Goal: Obtain resource: Download file/media

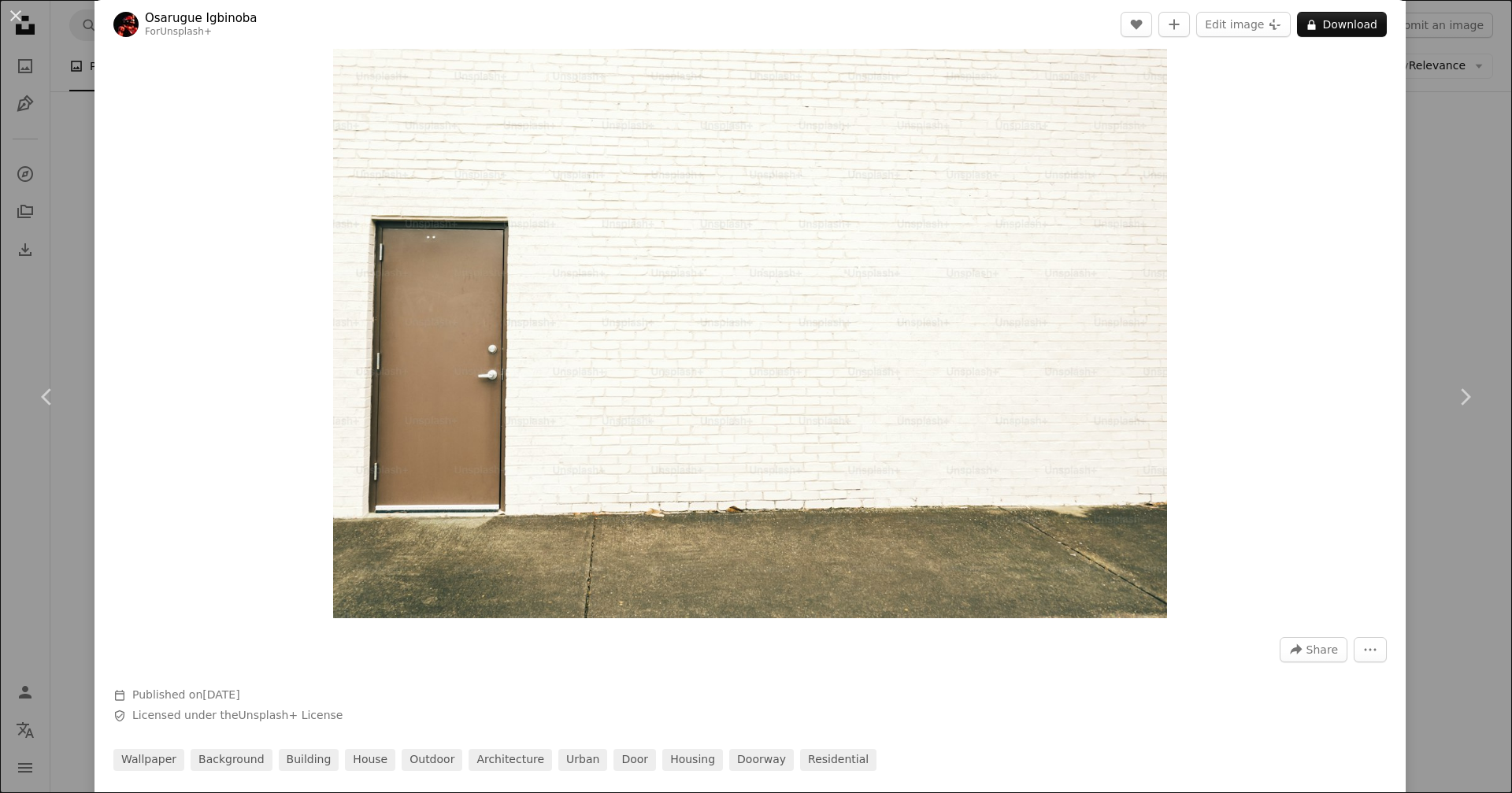
scroll to position [315, 0]
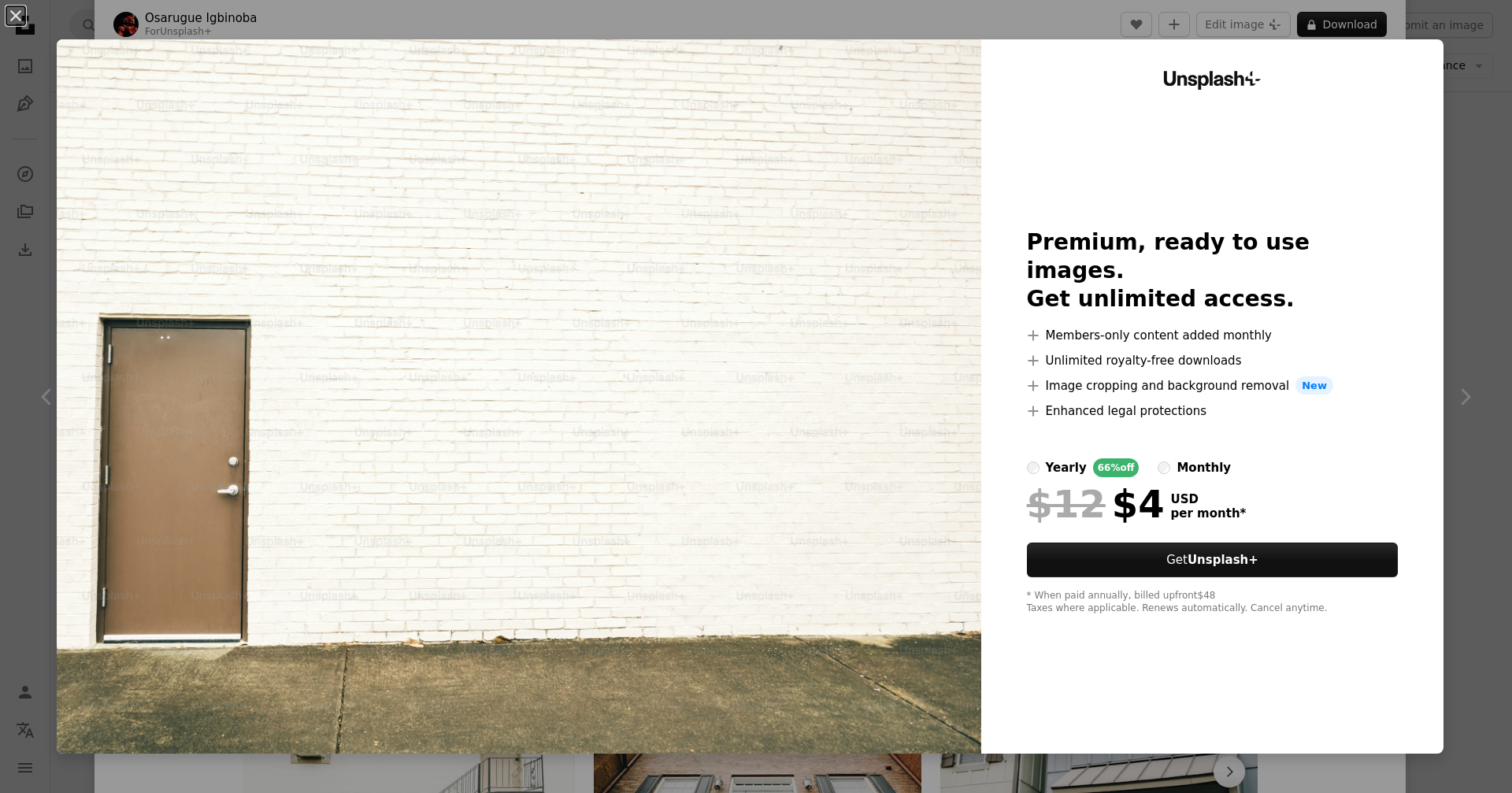
click at [991, 250] on div "Unsplash+ Premium, ready to use images. Get unlimited access. A plus sign Membe…" at bounding box center [1212, 396] width 462 height 714
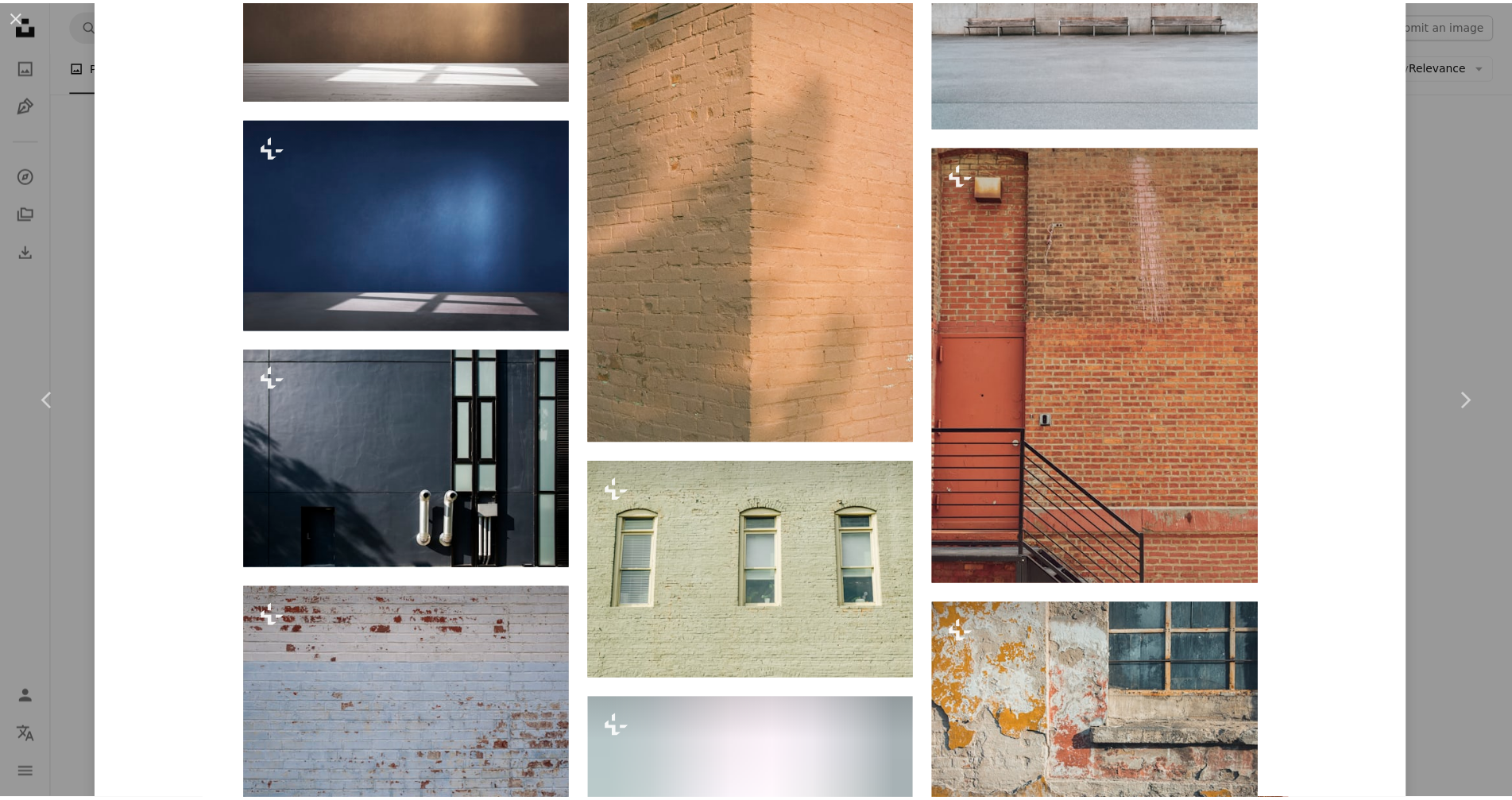
scroll to position [3338, 0]
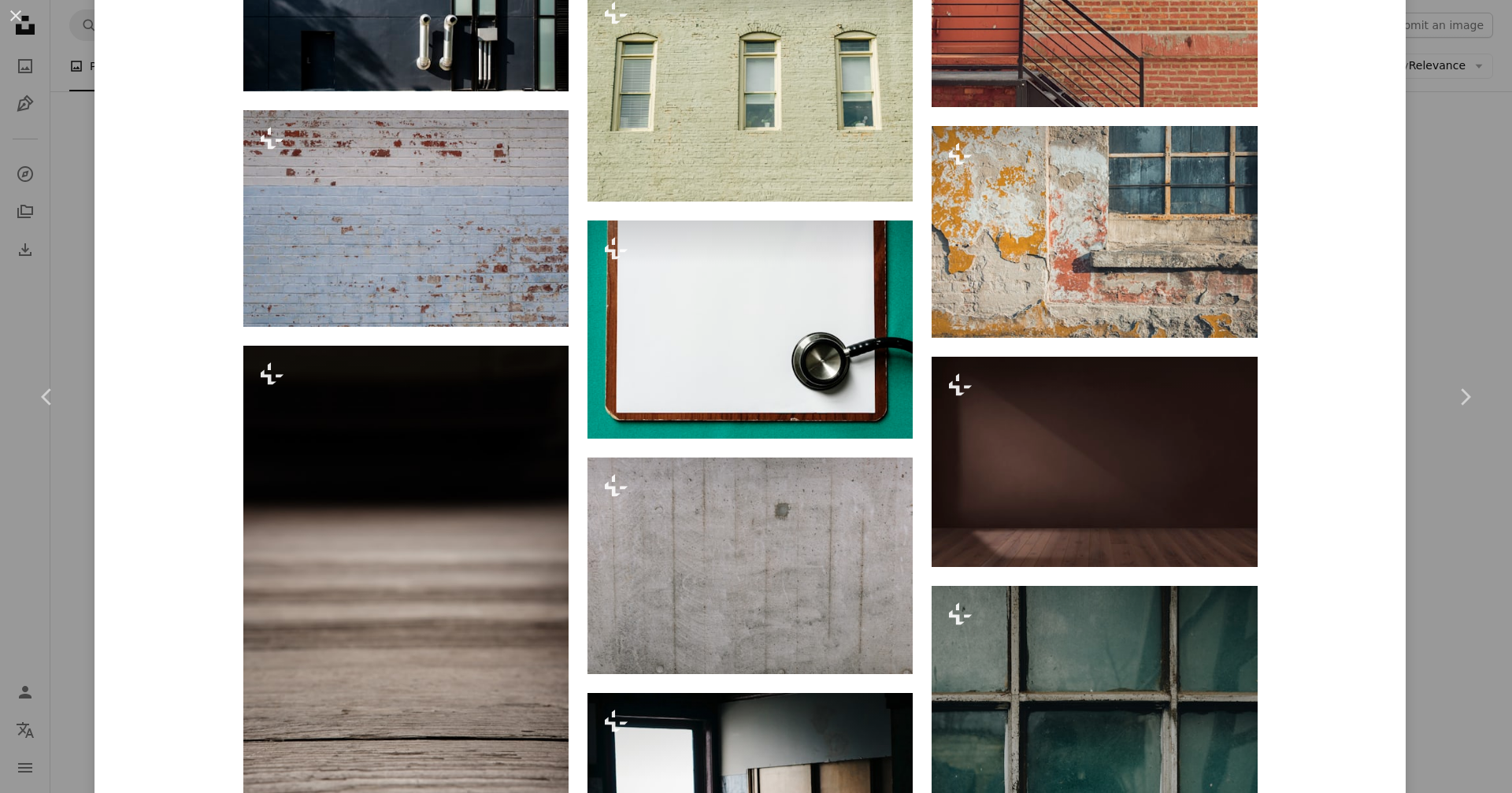
click at [1449, 307] on div "An X shape Chevron left Chevron right [PERSON_NAME] For Unsplash+ A heart A plu…" at bounding box center [756, 396] width 1512 height 793
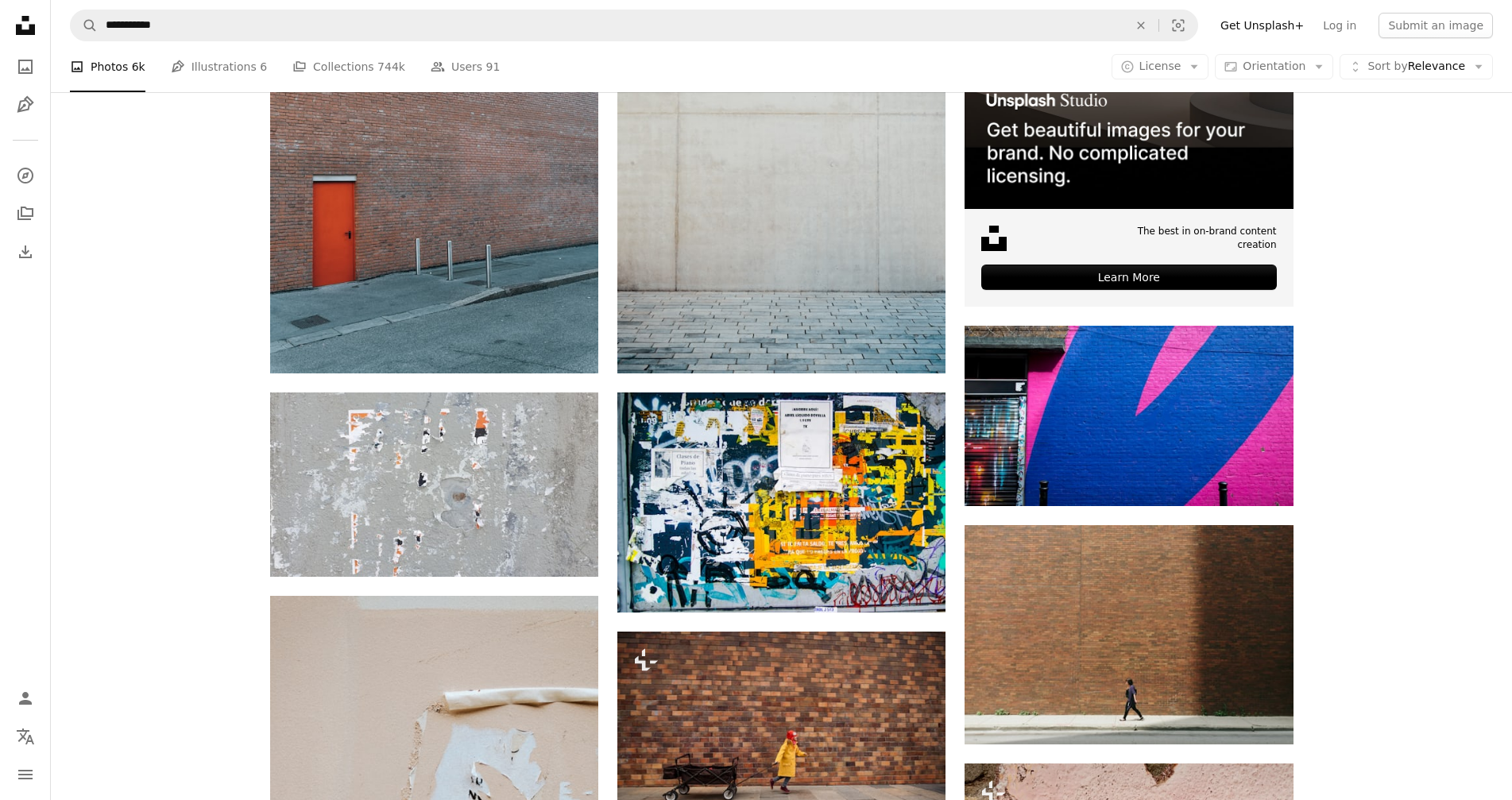
scroll to position [533, 0]
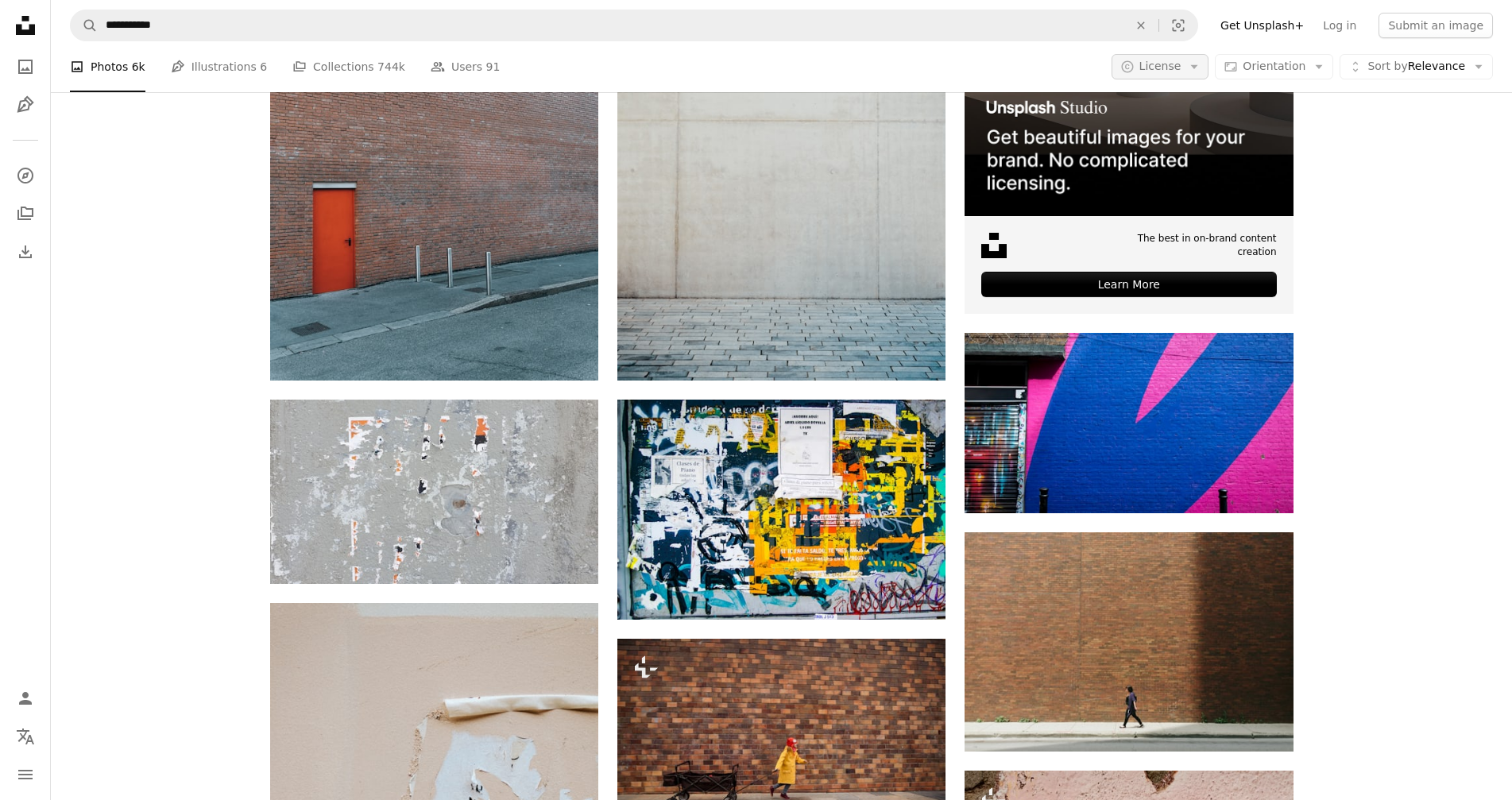
click at [1210, 66] on button "A copyright icon © License Arrow down" at bounding box center [1160, 67] width 97 height 26
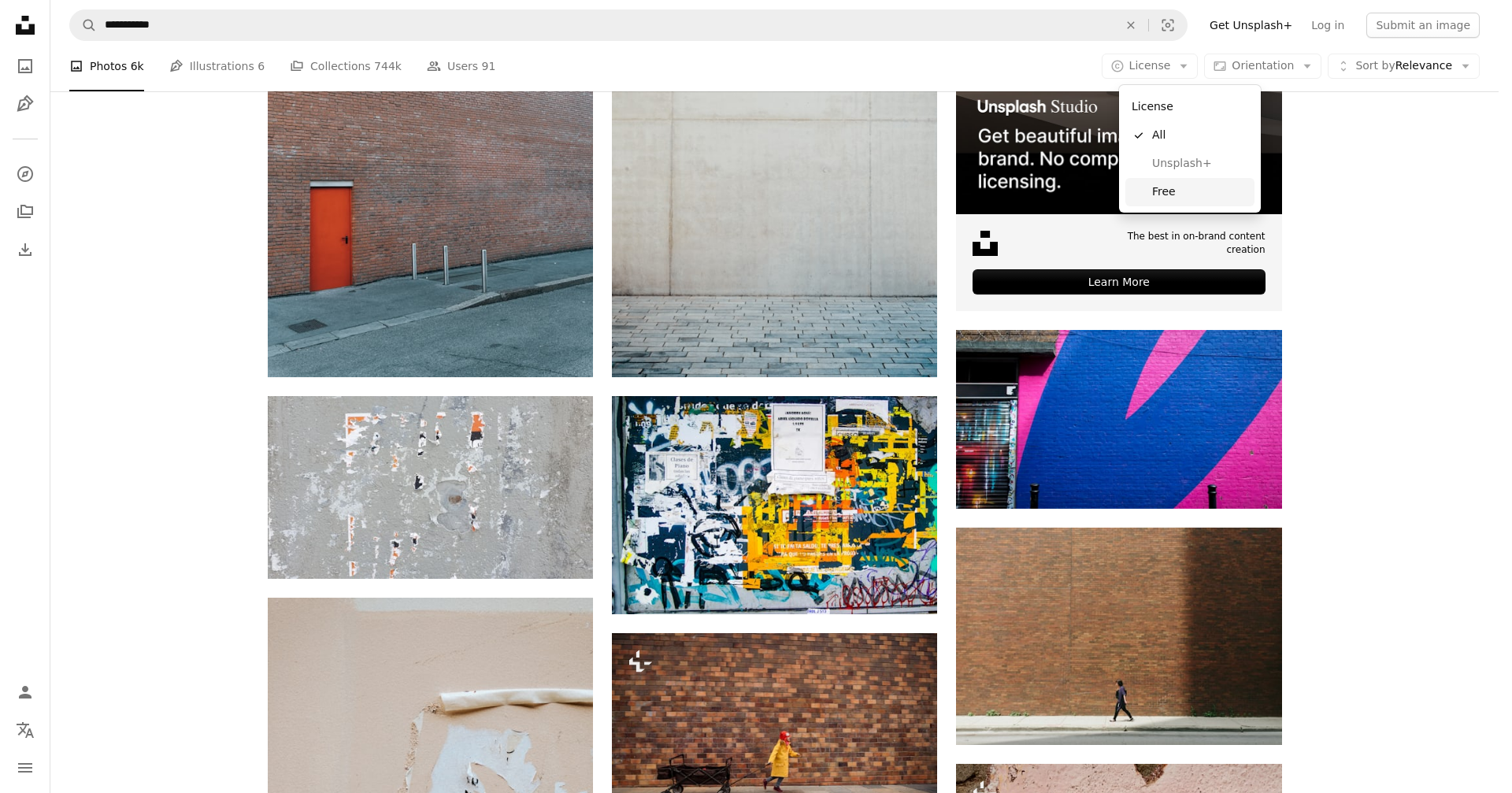
click at [1167, 192] on span "Free" at bounding box center [1200, 191] width 96 height 15
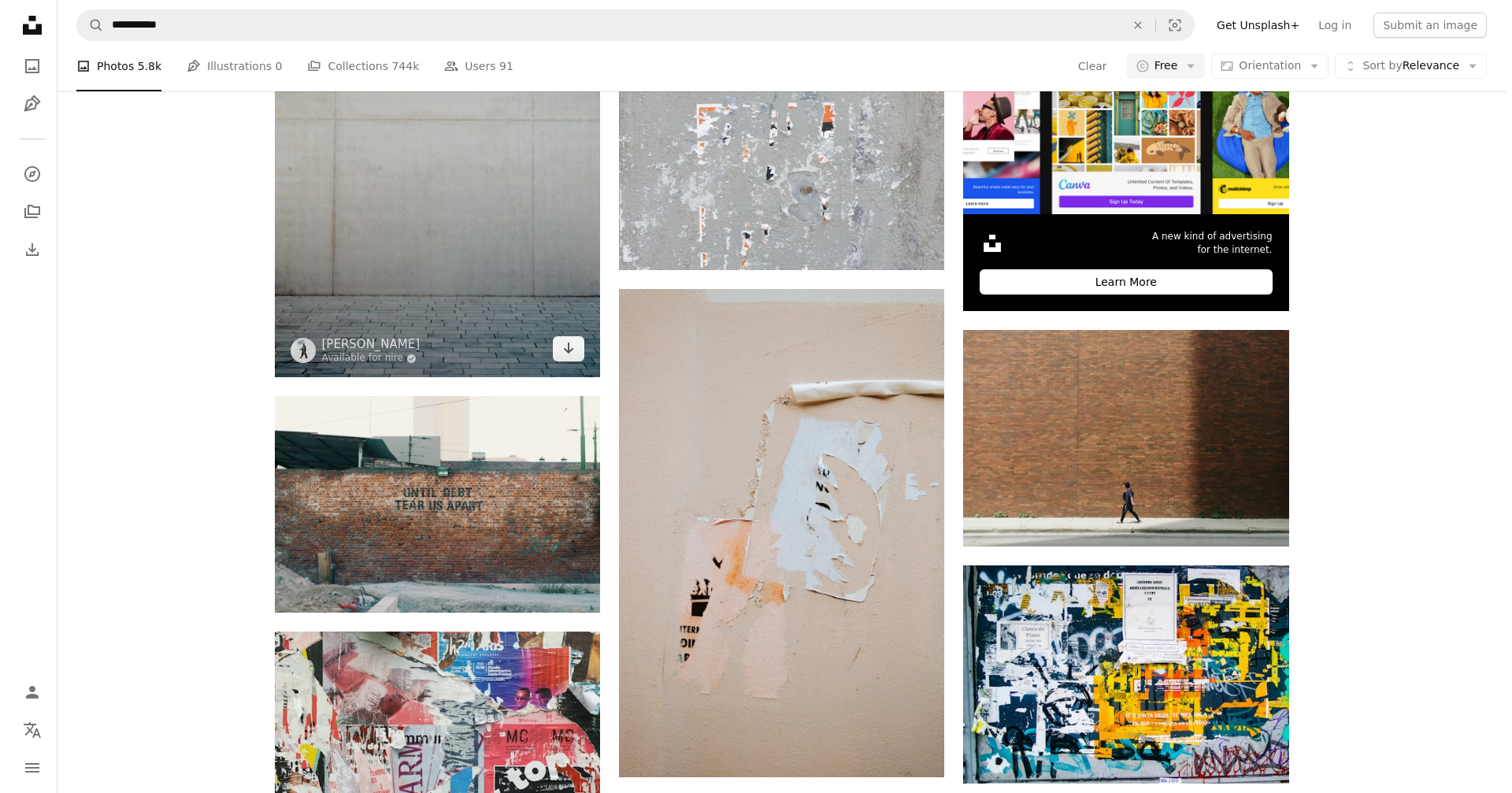
scroll to position [552, 0]
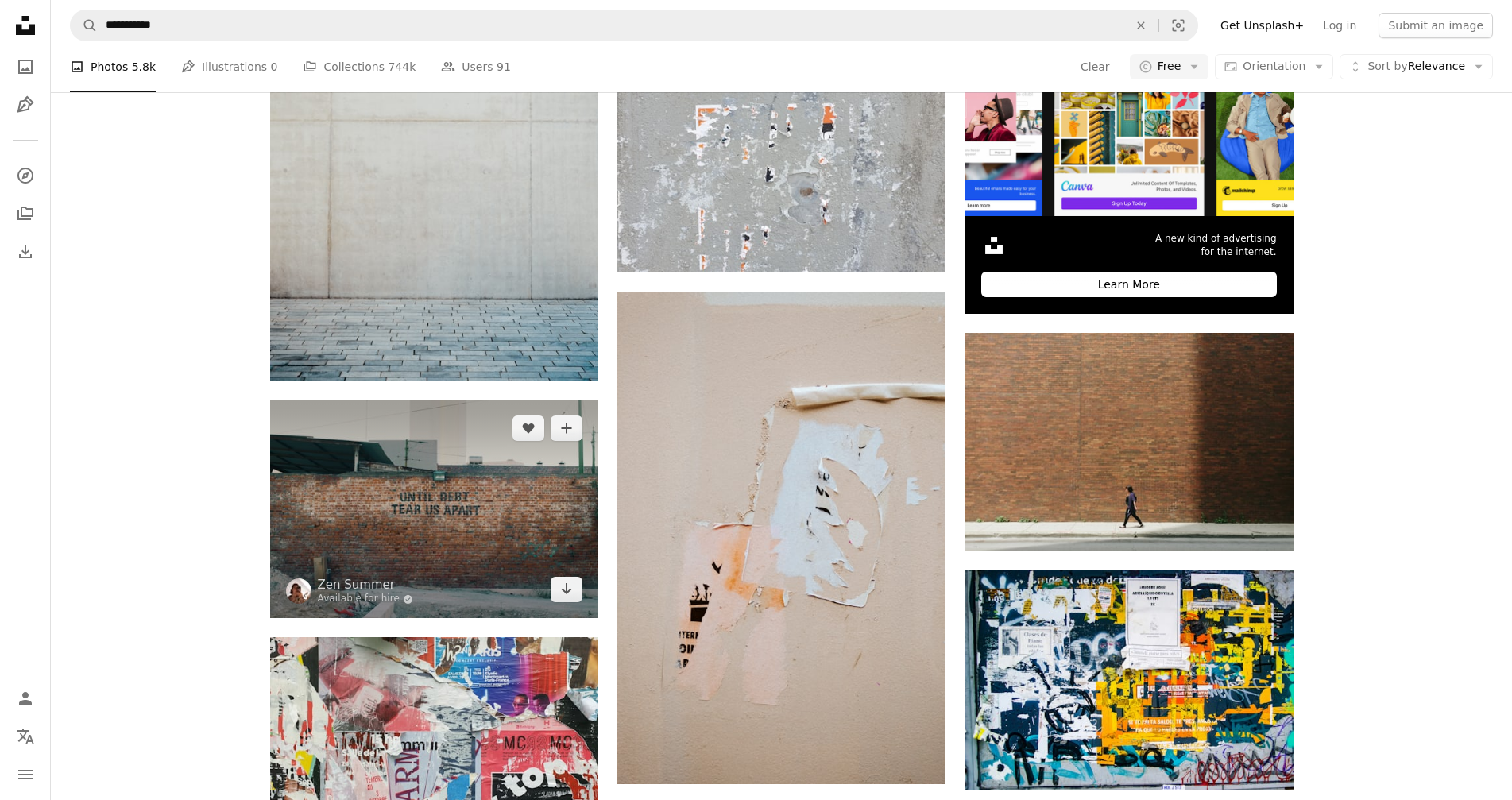
click at [395, 504] on img at bounding box center [434, 509] width 328 height 219
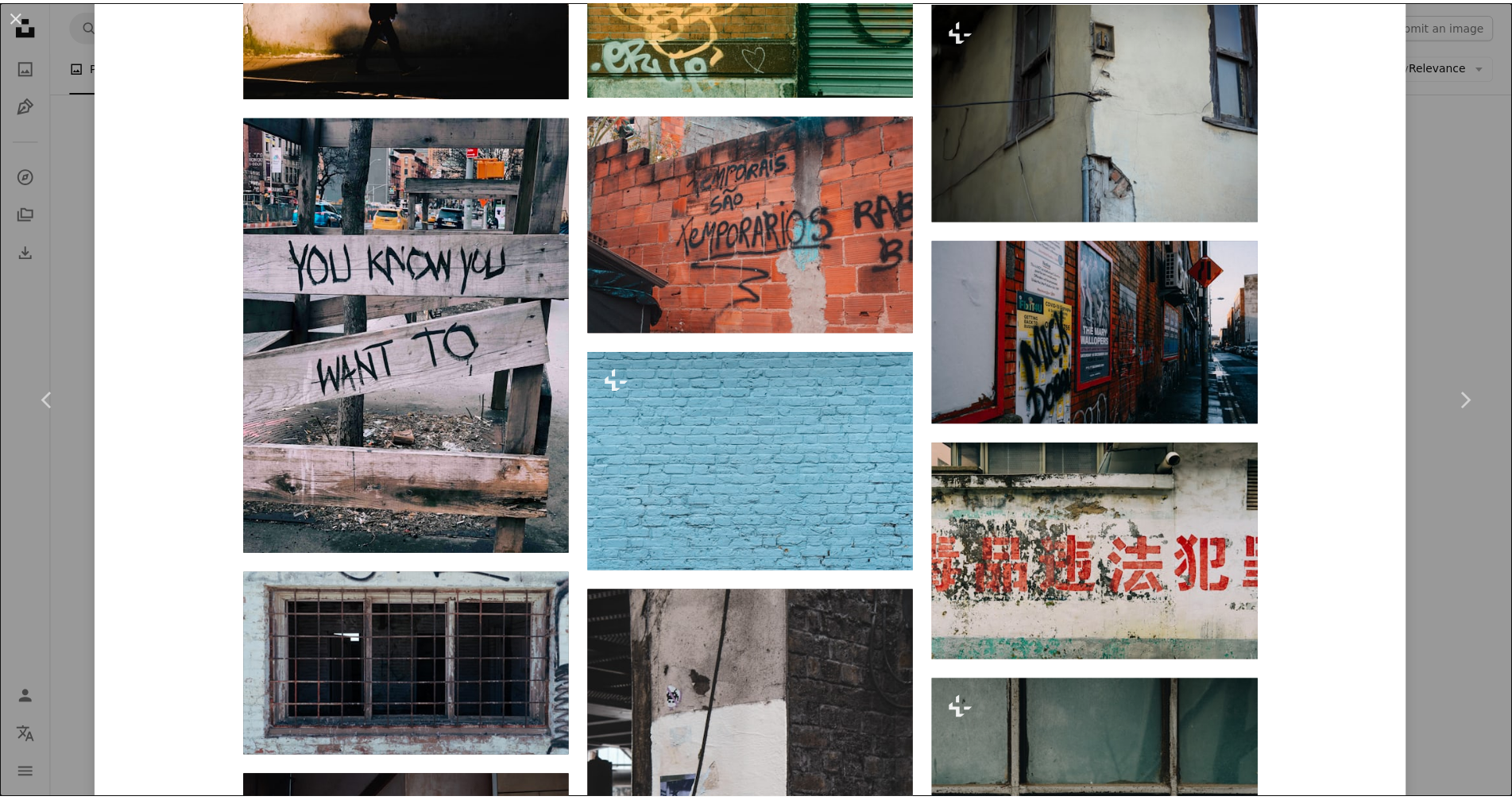
scroll to position [5036, 0]
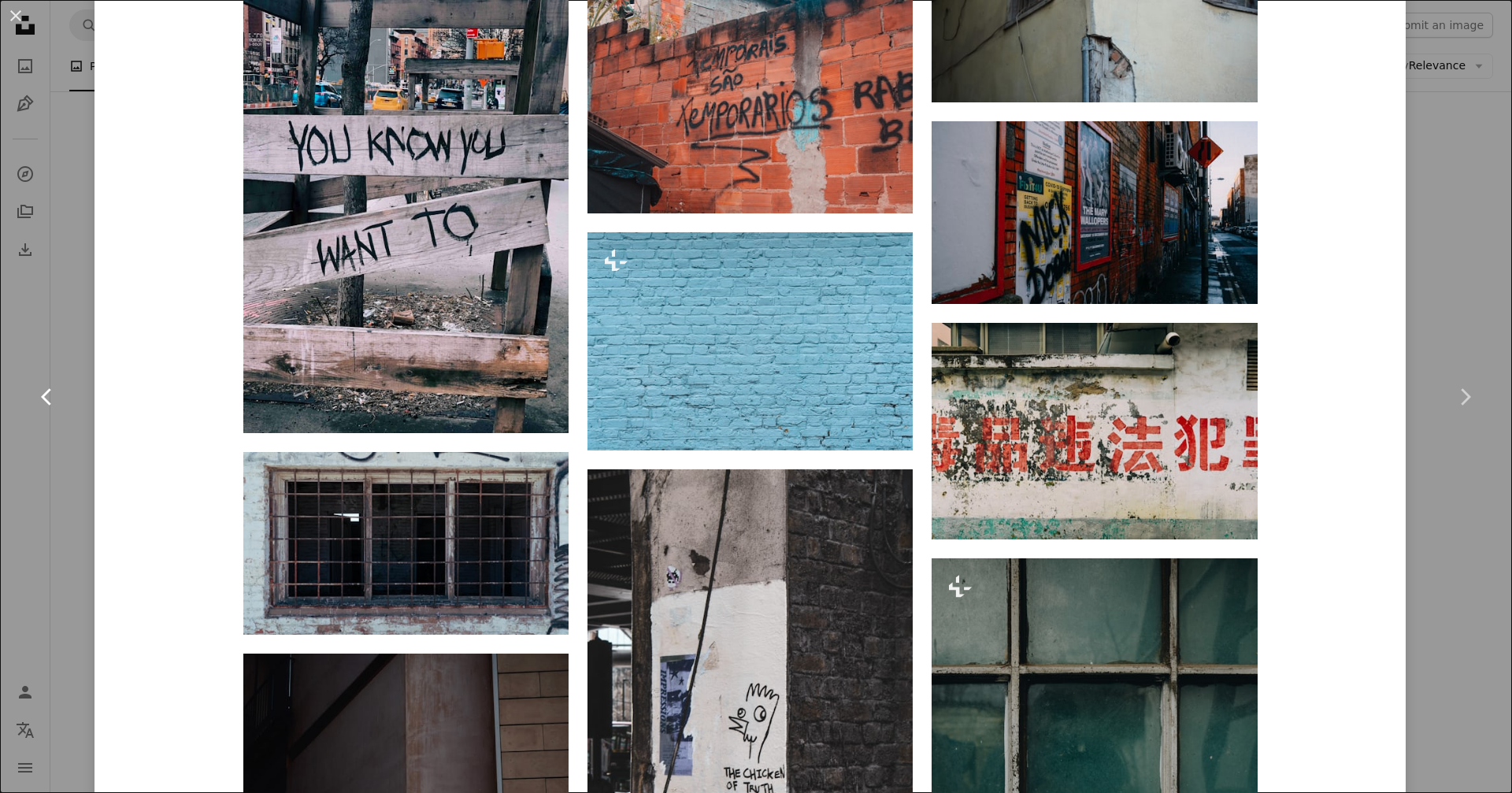
click at [46, 334] on link "Chevron left" at bounding box center [47, 396] width 95 height 151
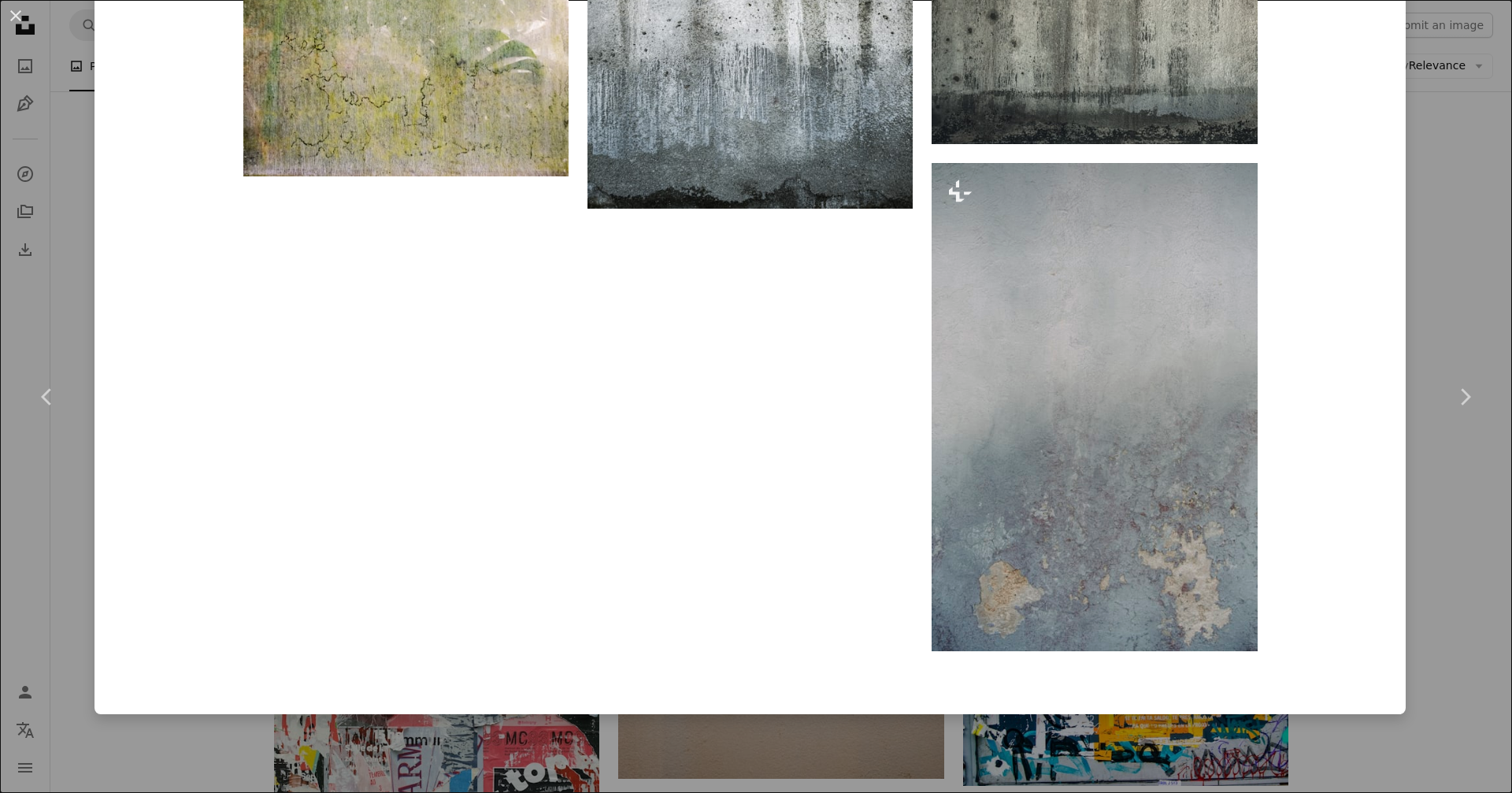
click at [1458, 155] on div "An X shape Chevron left Chevron right [PERSON_NAME] A heart A plus sign Edit im…" at bounding box center [756, 396] width 1512 height 793
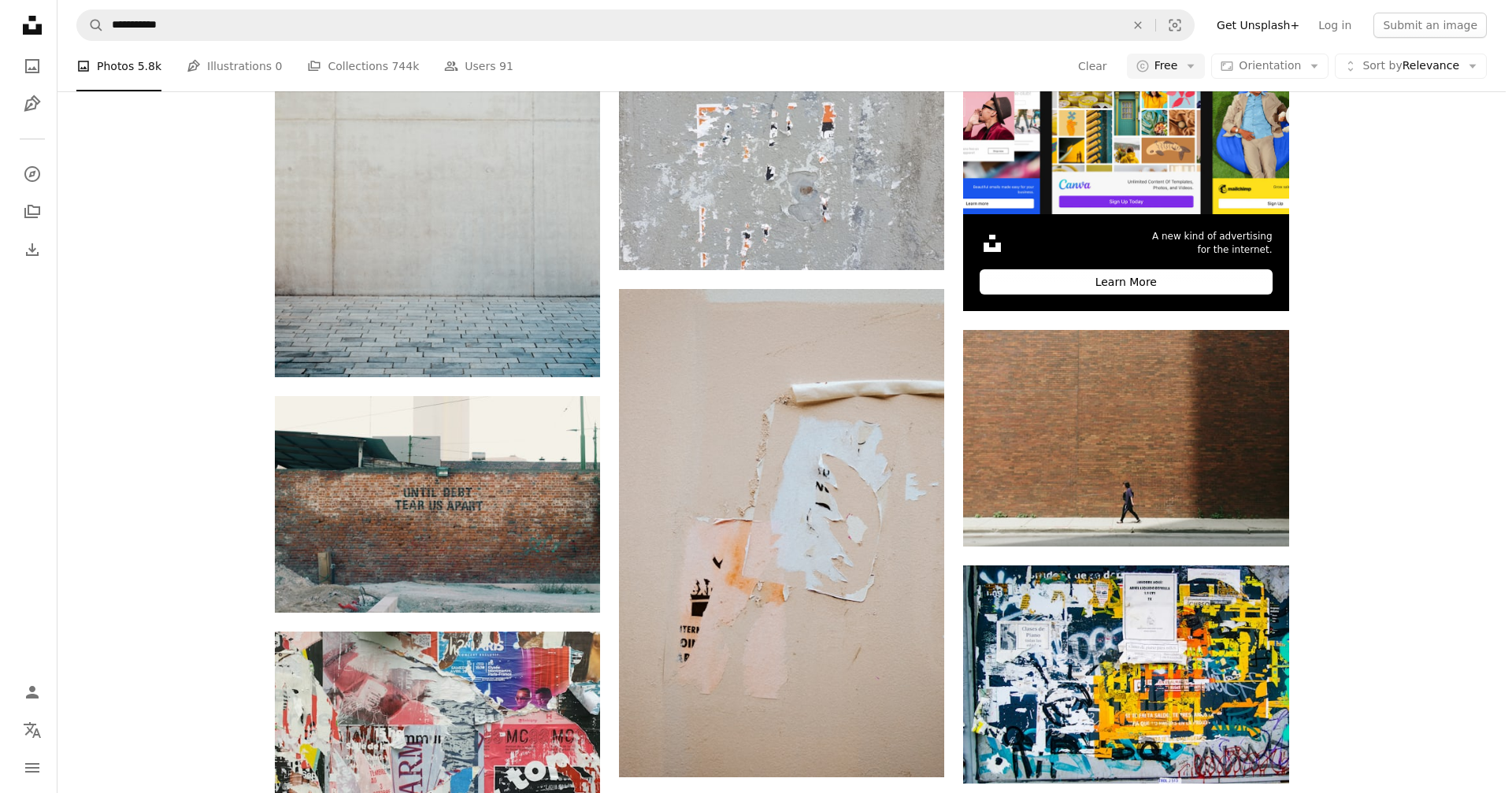
scroll to position [2285, 0]
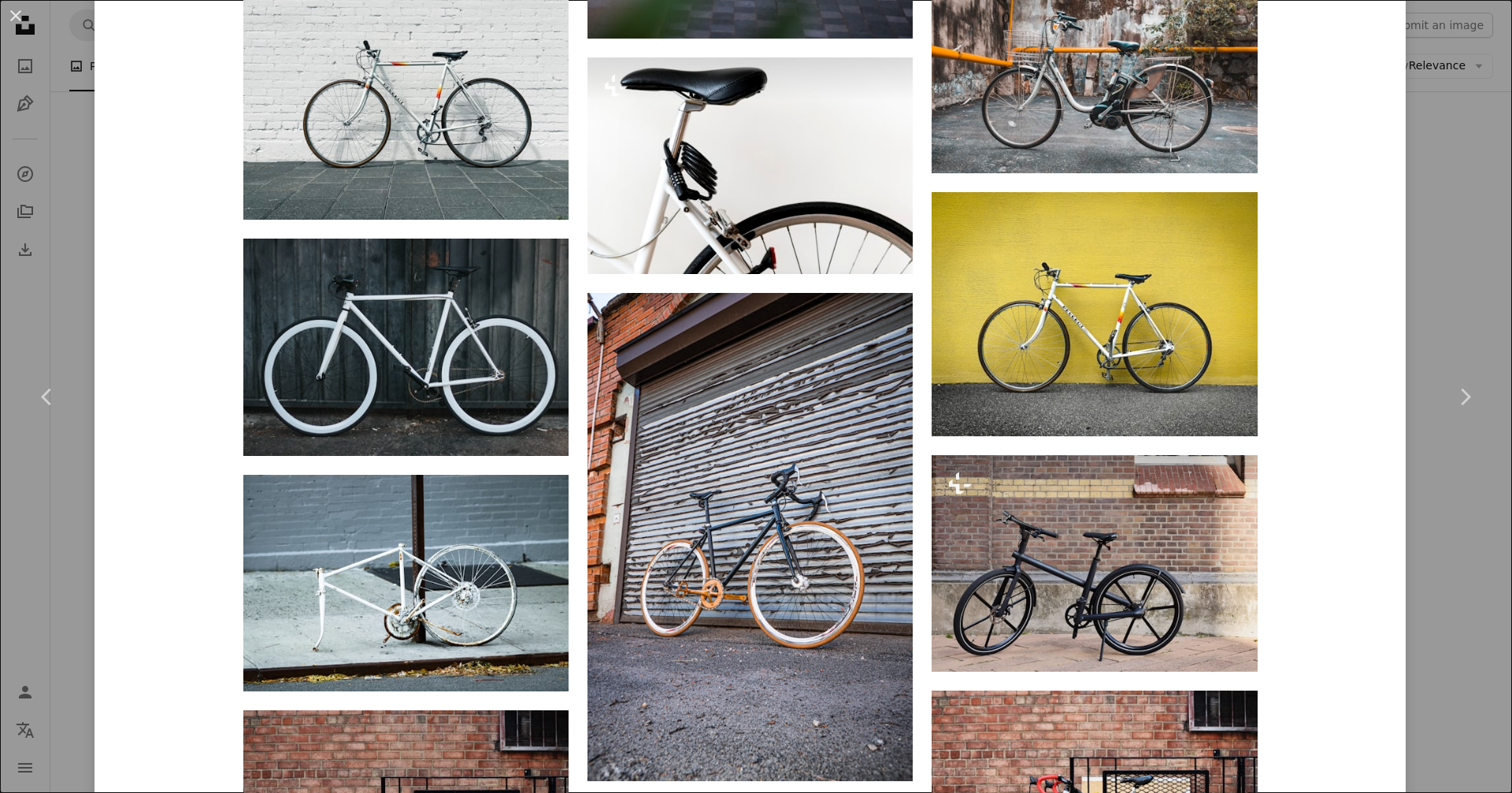
scroll to position [2442, 0]
